Goal: Transaction & Acquisition: Subscribe to service/newsletter

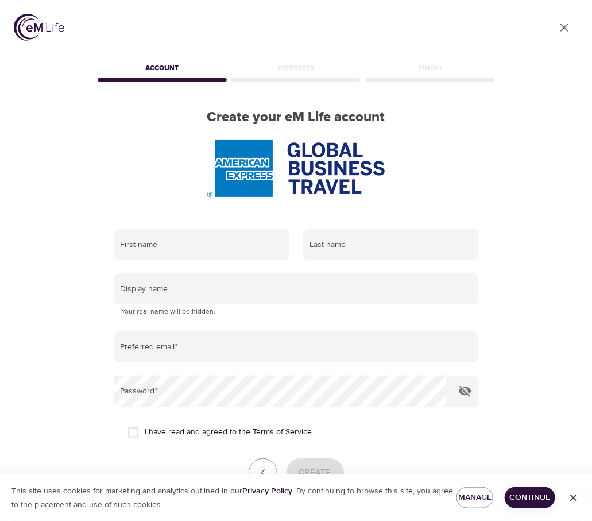
click at [565, 29] on icon "close" at bounding box center [564, 28] width 8 height 8
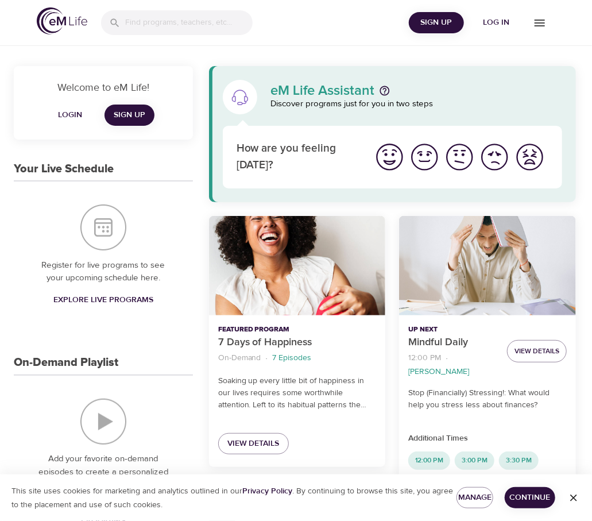
click at [499, 18] on span "Log in" at bounding box center [496, 22] width 46 height 14
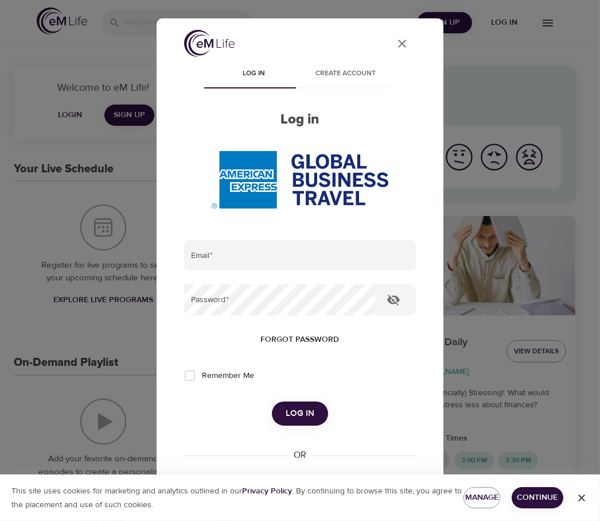
type input "[PERSON_NAME][EMAIL_ADDRESS][PERSON_NAME][DOMAIN_NAME]"
click at [190, 363] on input "Remember Me" at bounding box center [190, 375] width 24 height 24
checkbox input "true"
click at [291, 406] on span "Log in" at bounding box center [300, 413] width 29 height 15
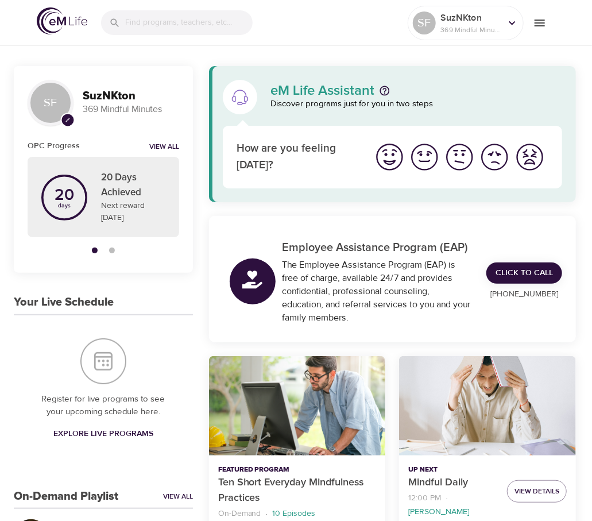
click at [538, 232] on div "Employee Assistance Program (EAP) The Employee Assistance Program (EAP) is free…" at bounding box center [392, 281] width 353 height 117
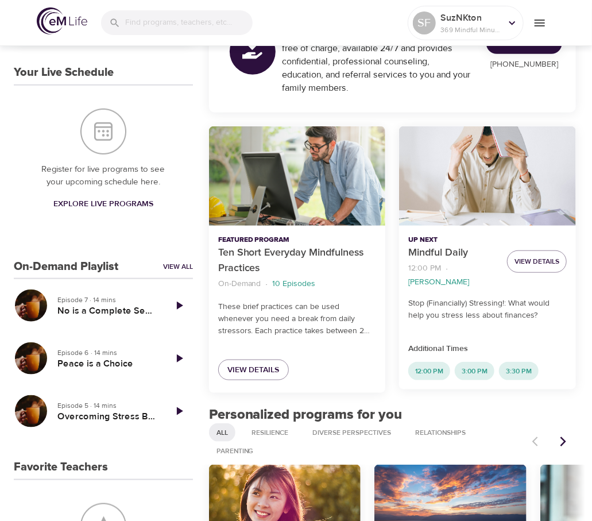
scroll to position [344, 0]
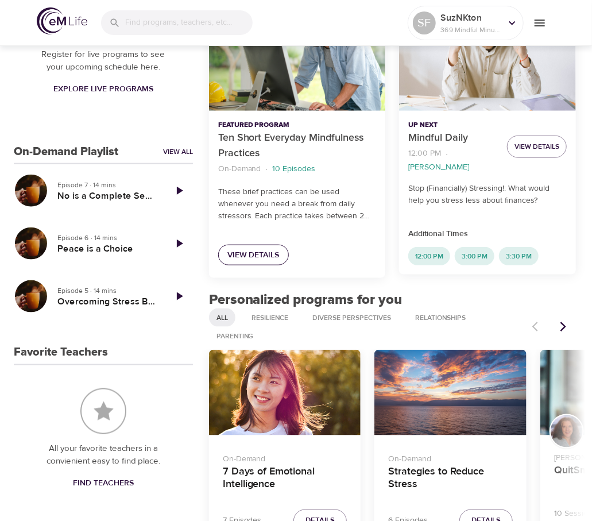
click at [264, 250] on span "View Details" at bounding box center [253, 255] width 52 height 14
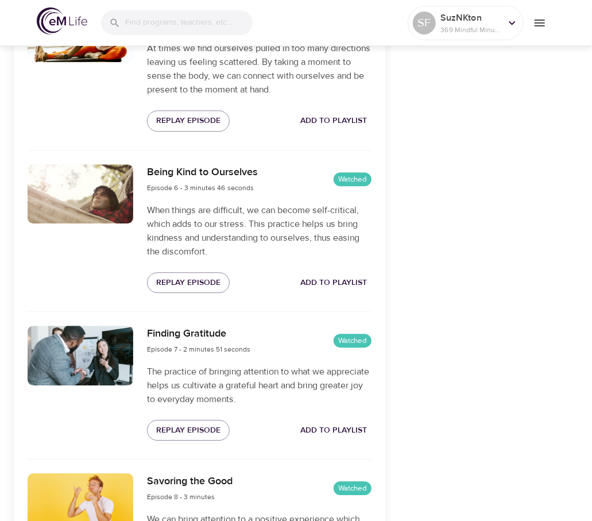
scroll to position [1091, 0]
